Goal: Task Accomplishment & Management: Manage account settings

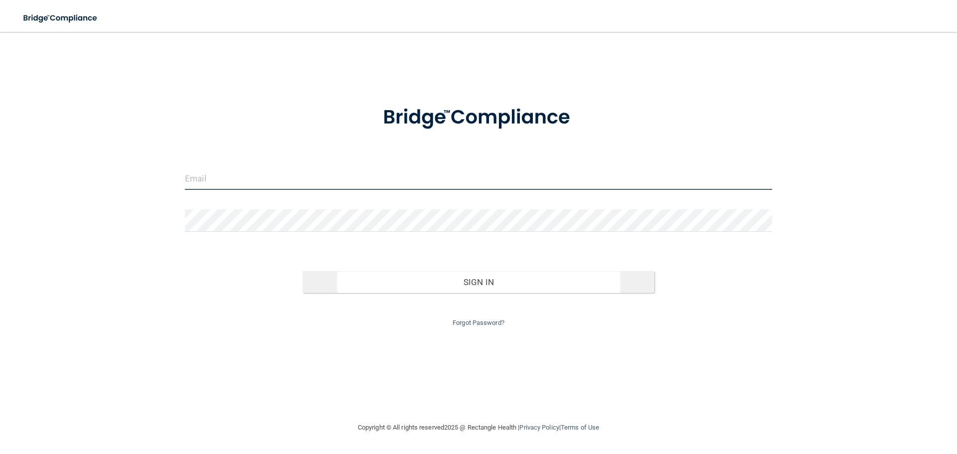
type input "[EMAIL_ADDRESS][DOMAIN_NAME]"
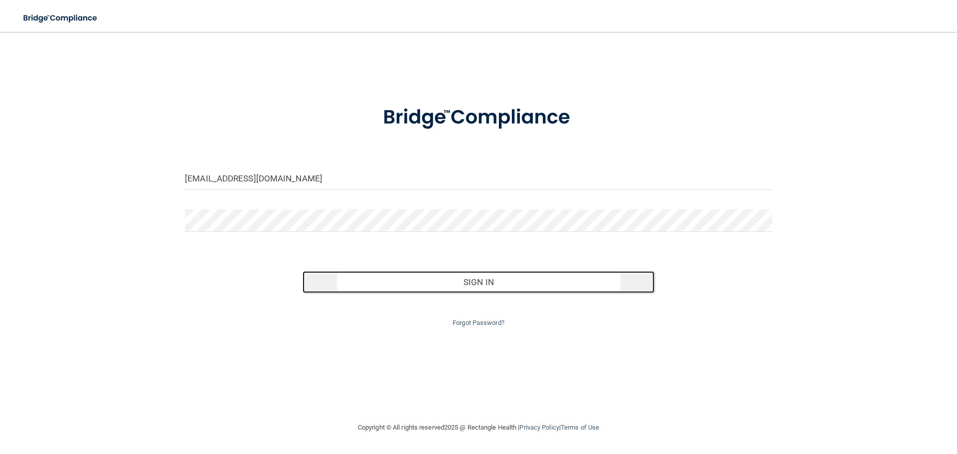
click at [484, 285] on button "Sign In" at bounding box center [478, 282] width 352 height 22
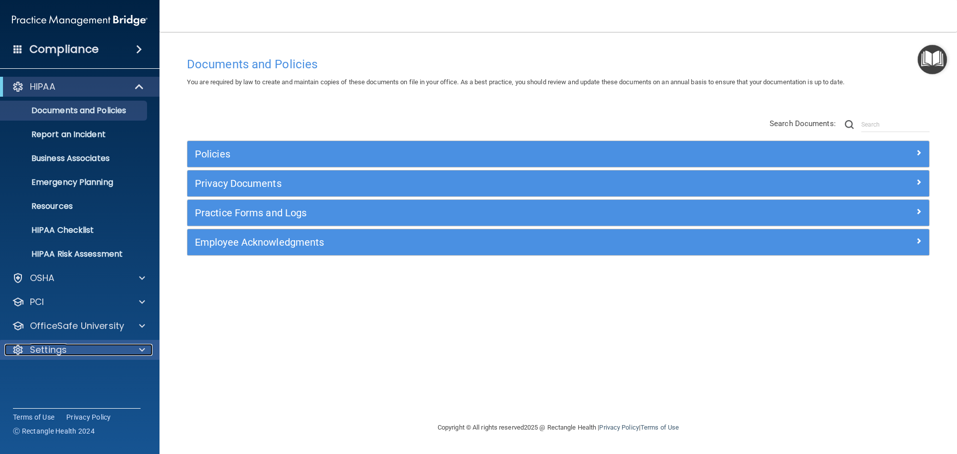
click at [140, 350] on span at bounding box center [142, 350] width 6 height 12
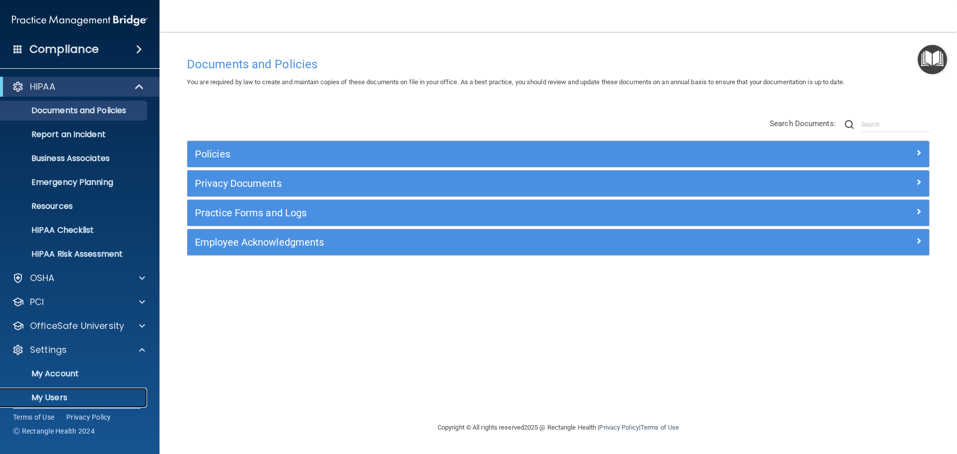
click at [96, 401] on p "My Users" at bounding box center [74, 398] width 136 height 10
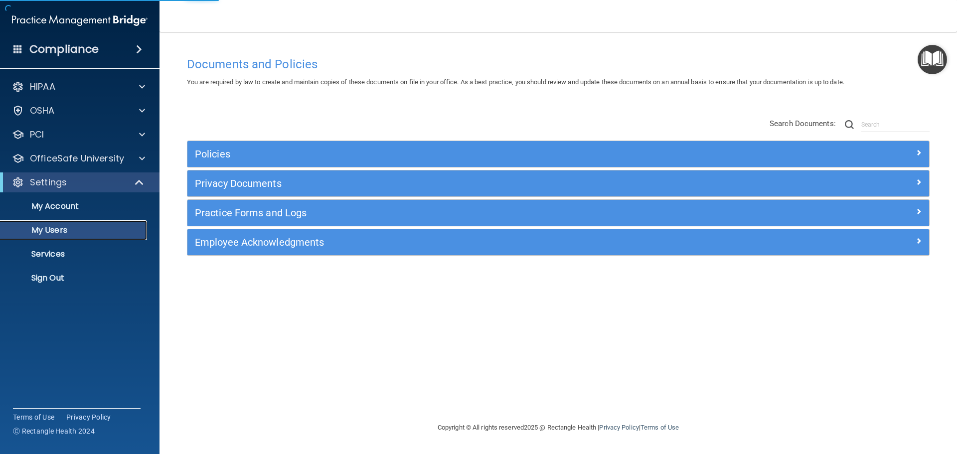
select select "20"
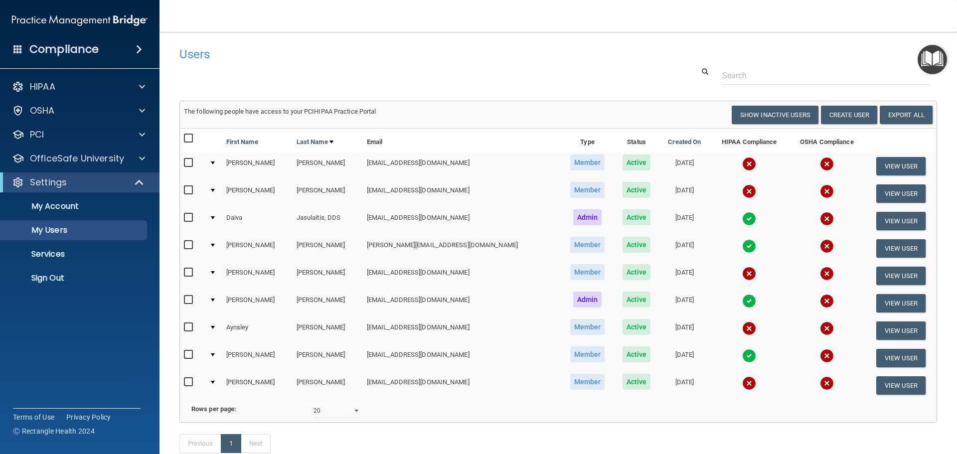
click at [187, 328] on input "checkbox" at bounding box center [189, 327] width 11 height 8
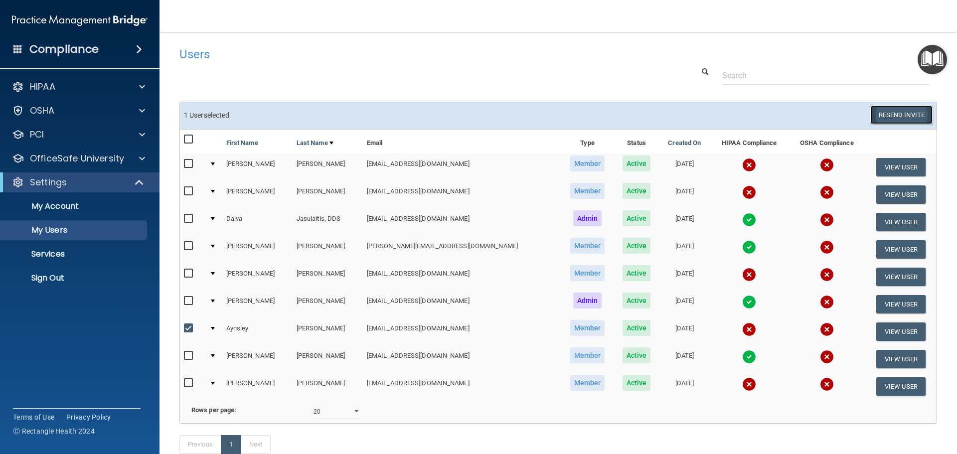
click at [890, 116] on button "Resend Invite" at bounding box center [901, 115] width 62 height 18
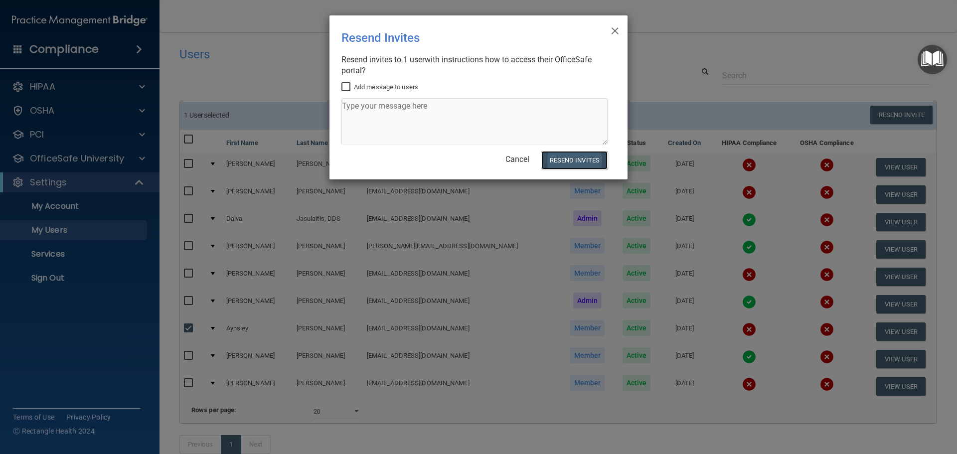
click at [588, 160] on button "Resend Invites" at bounding box center [574, 160] width 66 height 18
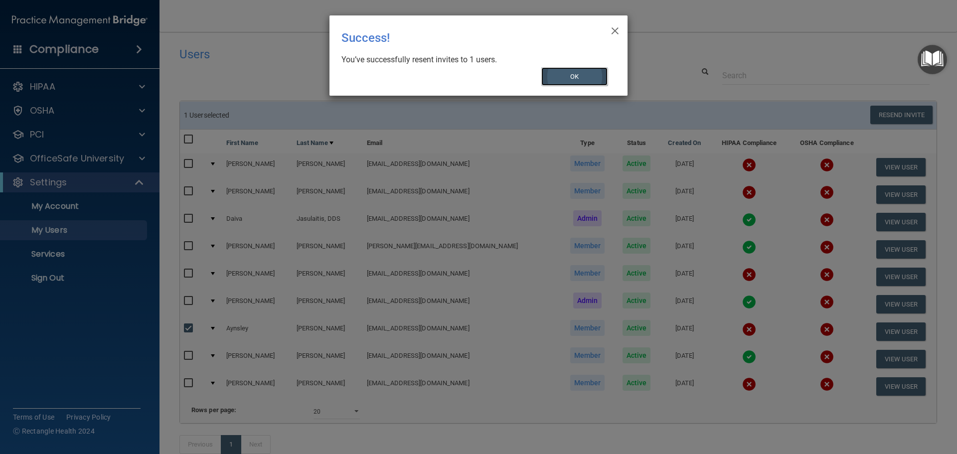
click at [572, 74] on button "OK" at bounding box center [574, 76] width 67 height 18
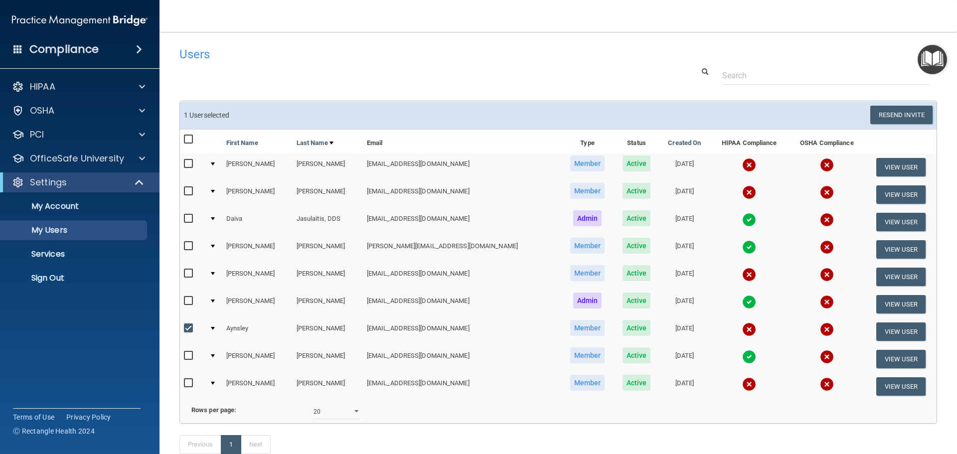
click at [188, 330] on input "checkbox" at bounding box center [189, 328] width 11 height 8
checkbox input "false"
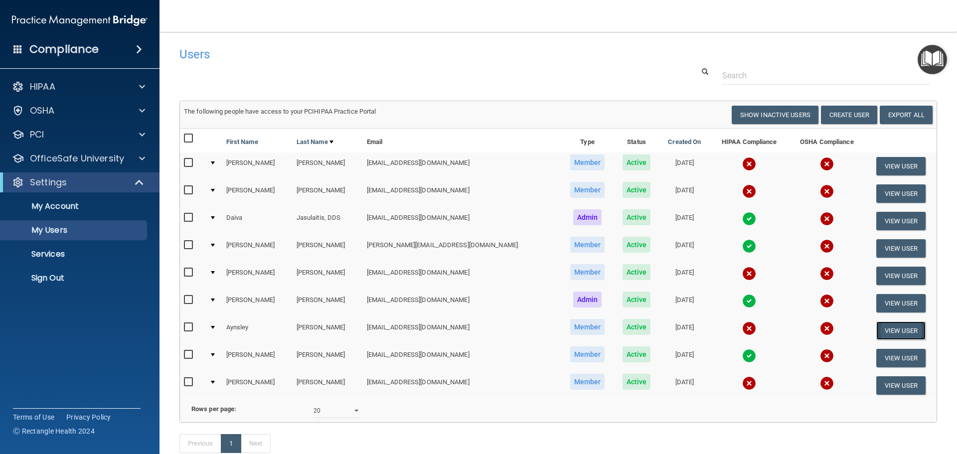
click at [886, 333] on button "View User" at bounding box center [900, 330] width 49 height 18
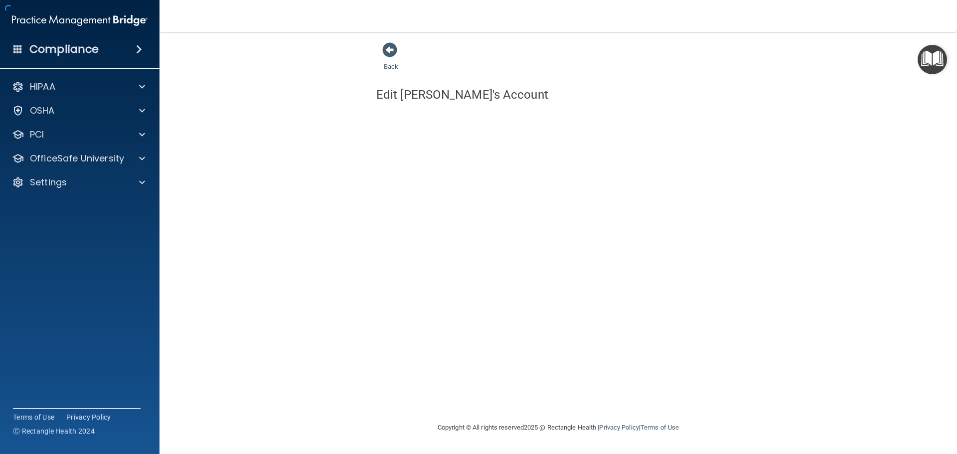
select select "practice_member"
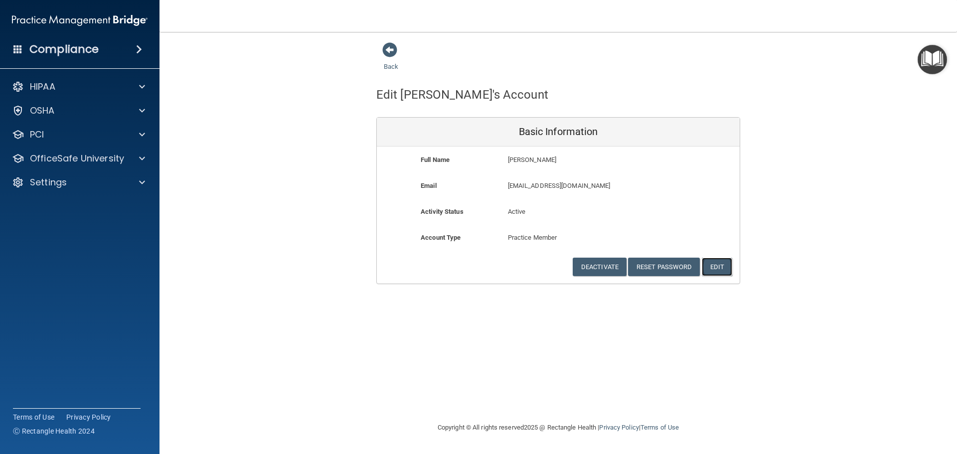
click at [723, 271] on button "Edit" at bounding box center [717, 267] width 30 height 18
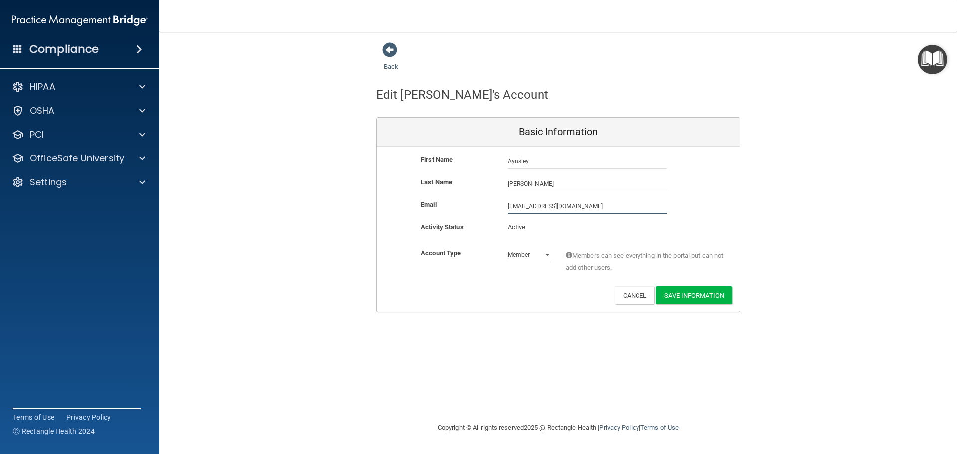
click at [530, 207] on input "[EMAIL_ADDRESS][DOMAIN_NAME]" at bounding box center [587, 206] width 159 height 15
type input "[EMAIL_ADDRESS][DOMAIN_NAME]"
click at [700, 299] on button "Save Information" at bounding box center [694, 295] width 76 height 18
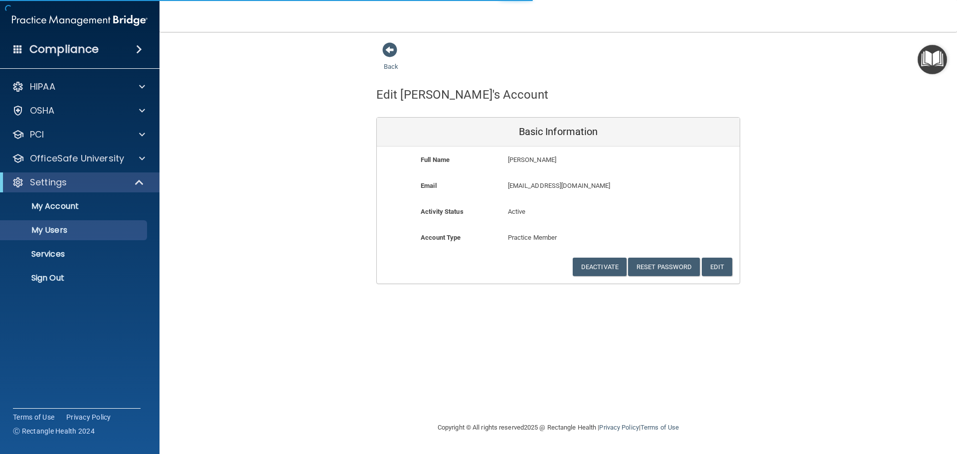
select select "20"
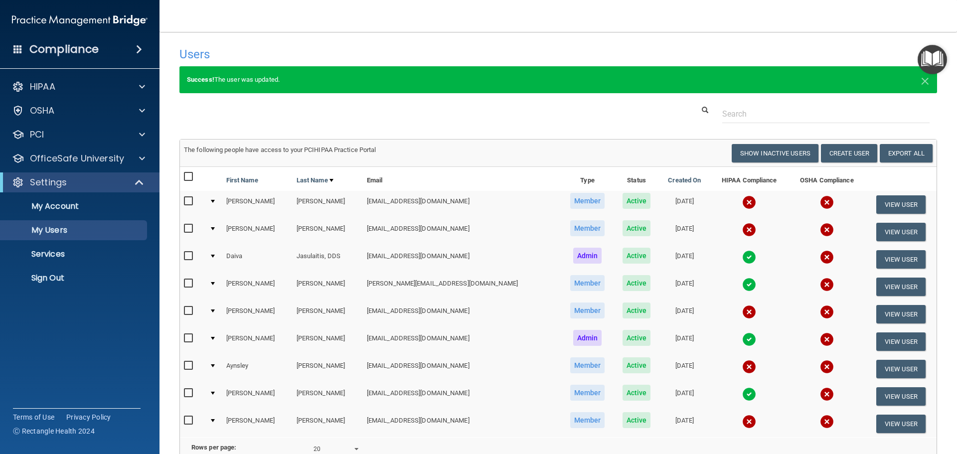
click at [187, 366] on input "checkbox" at bounding box center [189, 366] width 11 height 8
checkbox input "true"
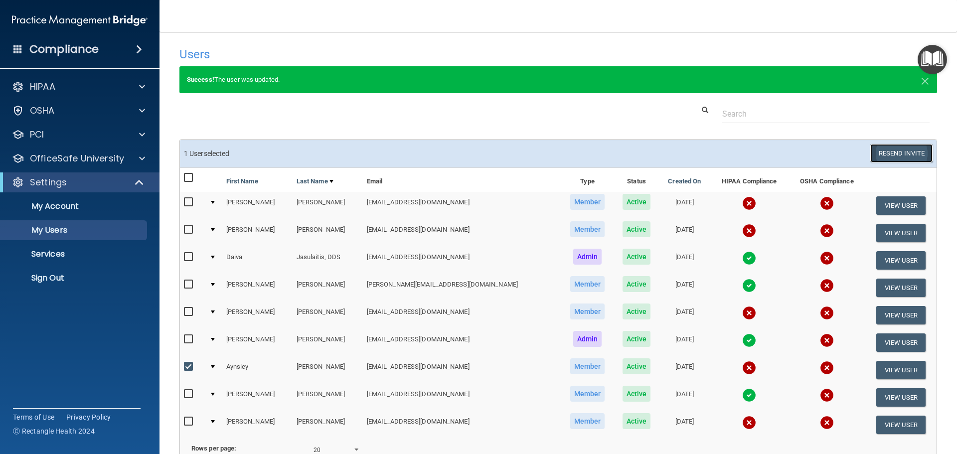
click at [900, 154] on button "Resend Invite" at bounding box center [901, 153] width 62 height 18
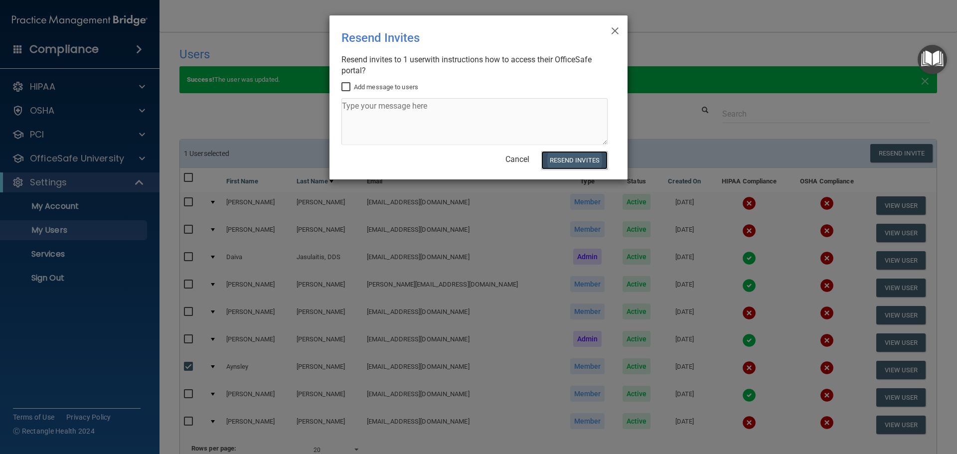
click at [584, 163] on button "Resend Invites" at bounding box center [574, 160] width 66 height 18
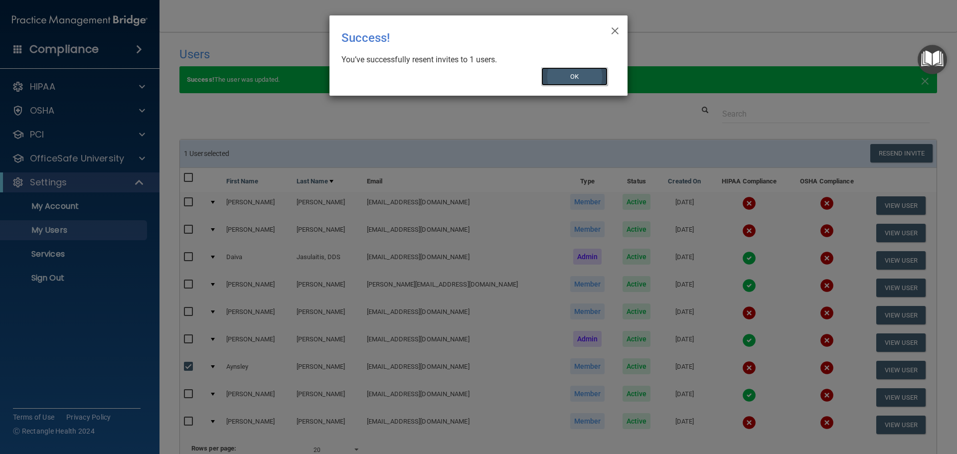
click at [582, 75] on button "OK" at bounding box center [574, 76] width 67 height 18
